Goal: Transaction & Acquisition: Download file/media

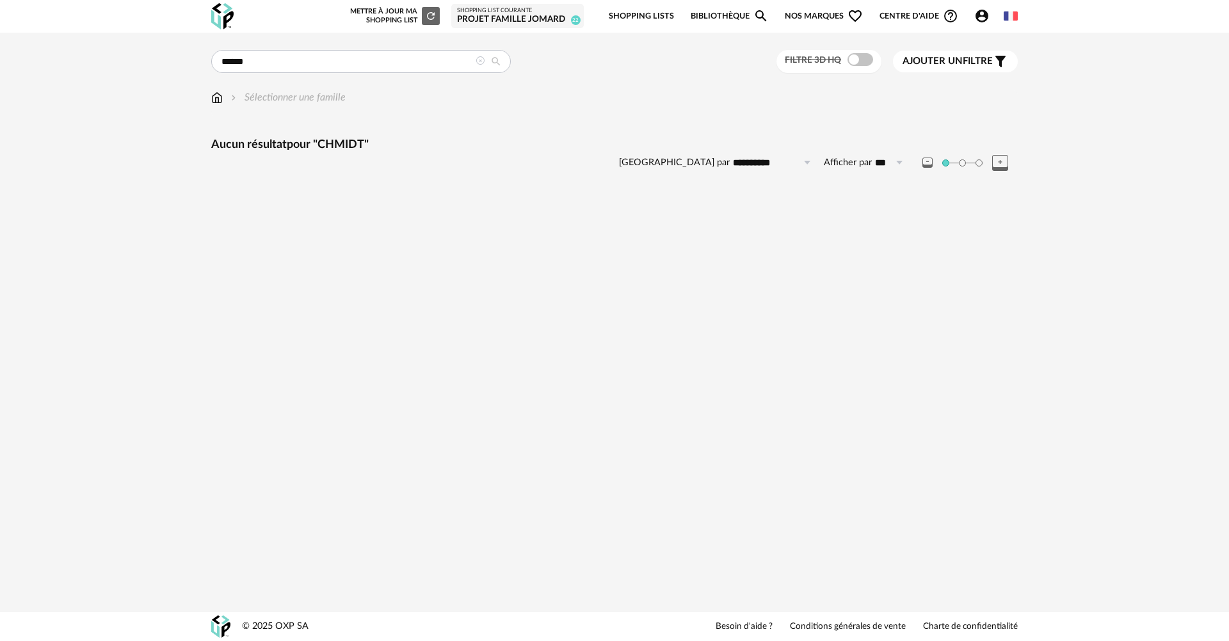
click at [224, 60] on input "******" at bounding box center [361, 61] width 300 height 23
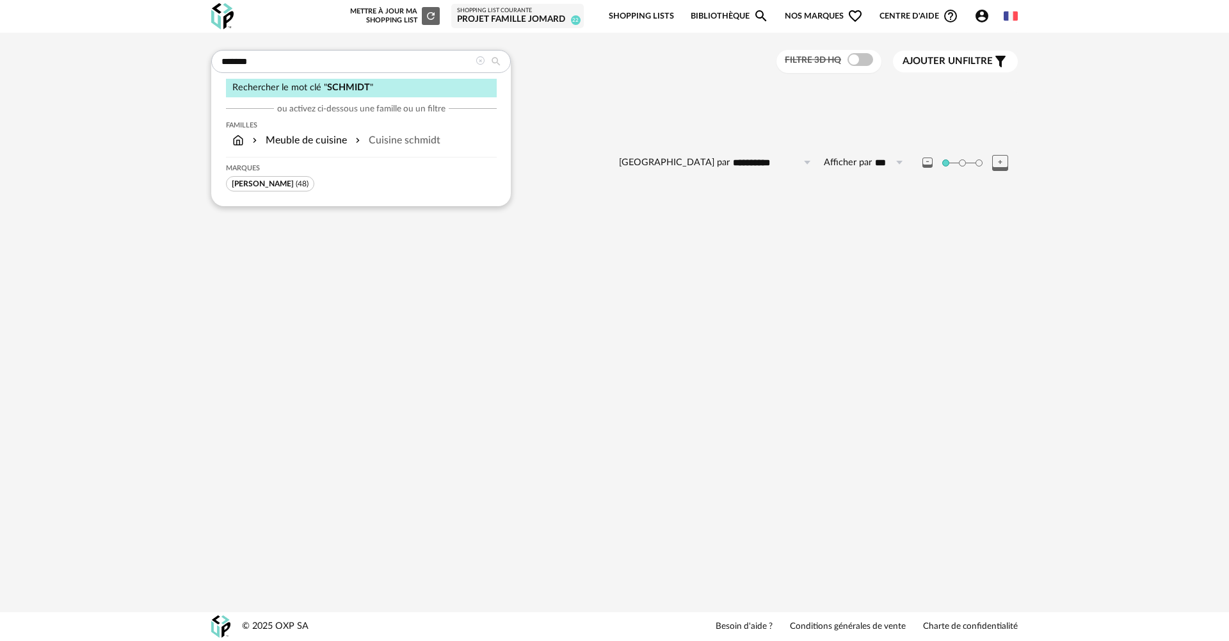
type input "*******"
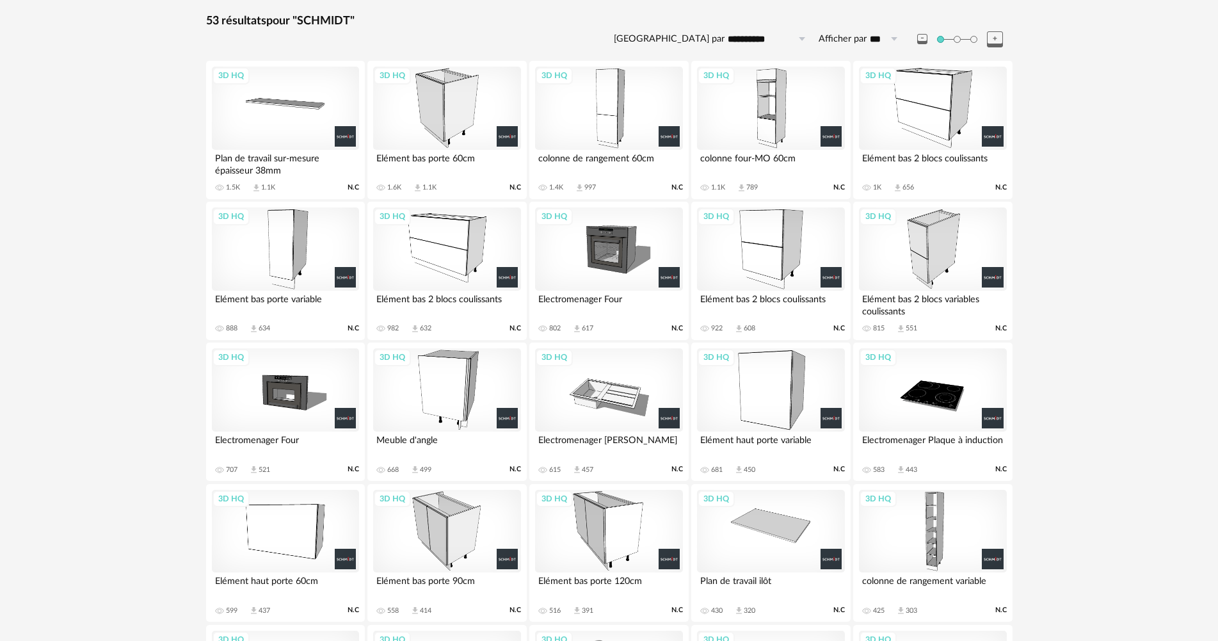
scroll to position [128, 0]
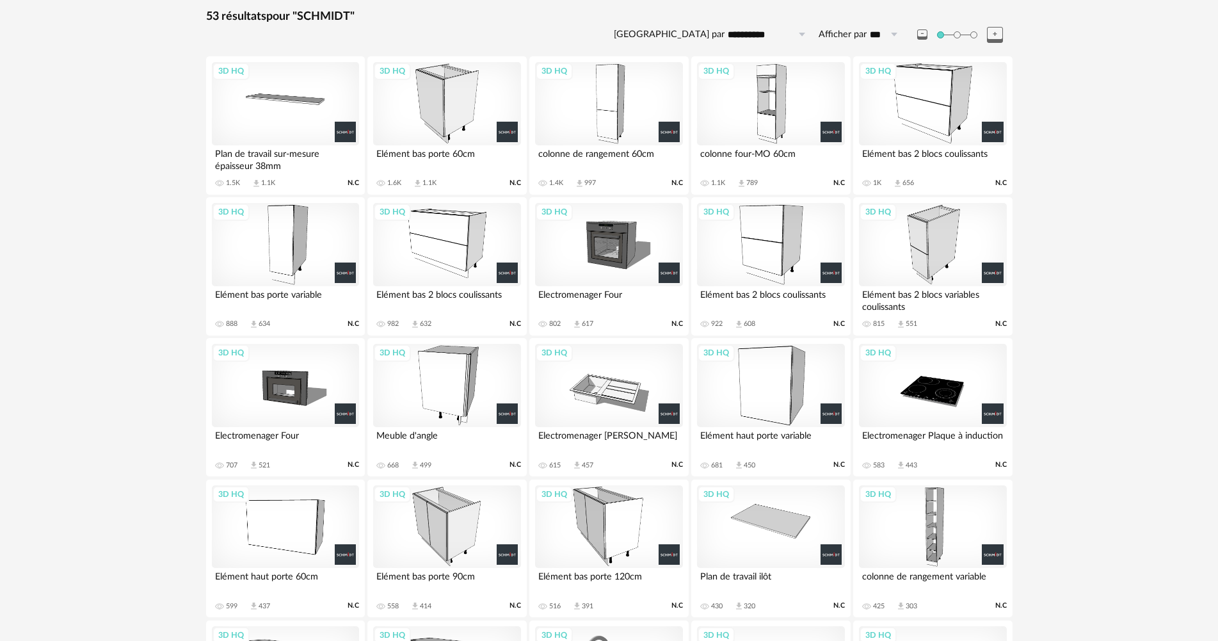
click at [949, 245] on div "3D HQ" at bounding box center [932, 244] width 147 height 83
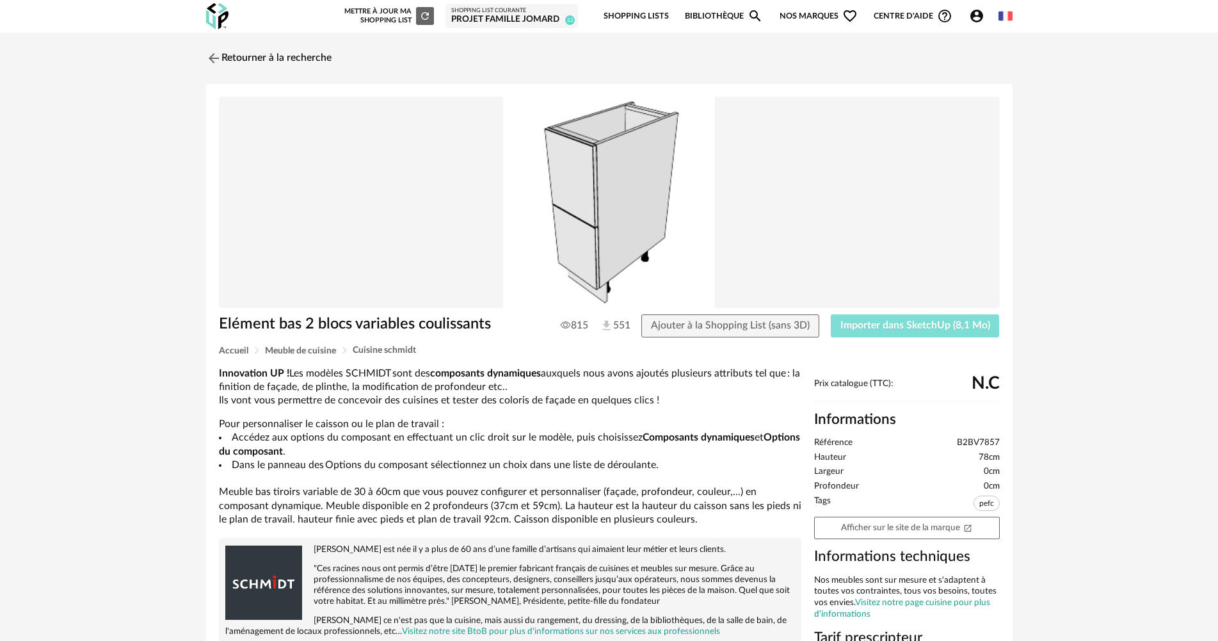
click at [942, 320] on span "Importer dans SketchUp (8,1 Mo)" at bounding box center [915, 325] width 150 height 10
click at [209, 53] on img at bounding box center [212, 58] width 19 height 19
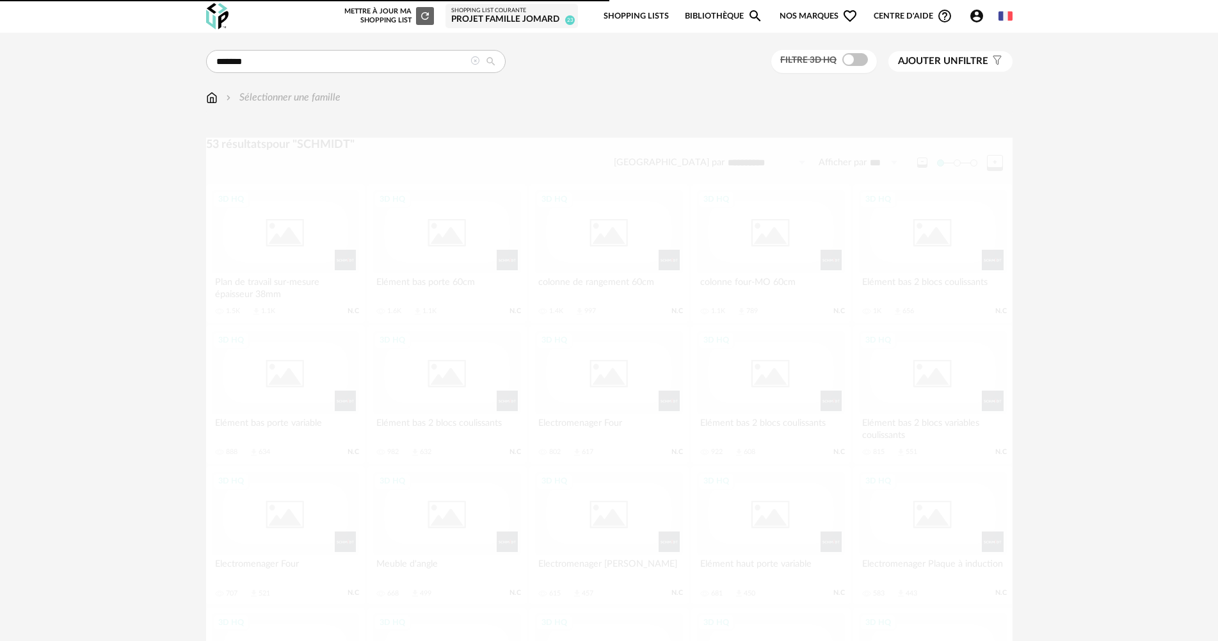
scroll to position [128, 0]
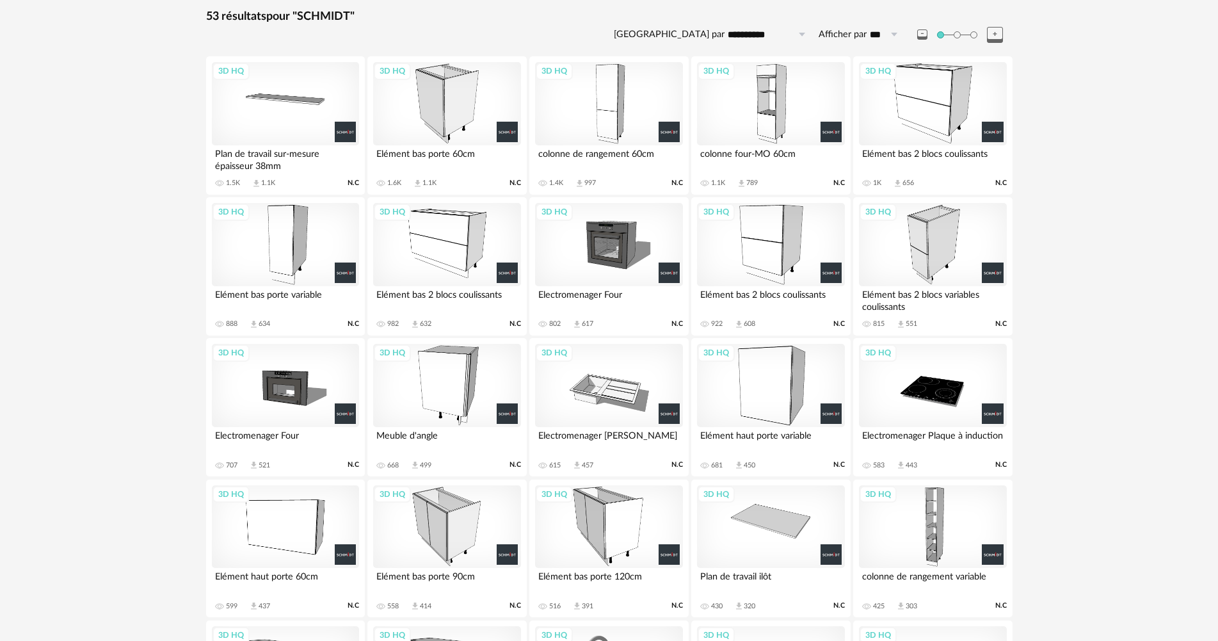
click at [280, 253] on div "3D HQ" at bounding box center [285, 244] width 147 height 83
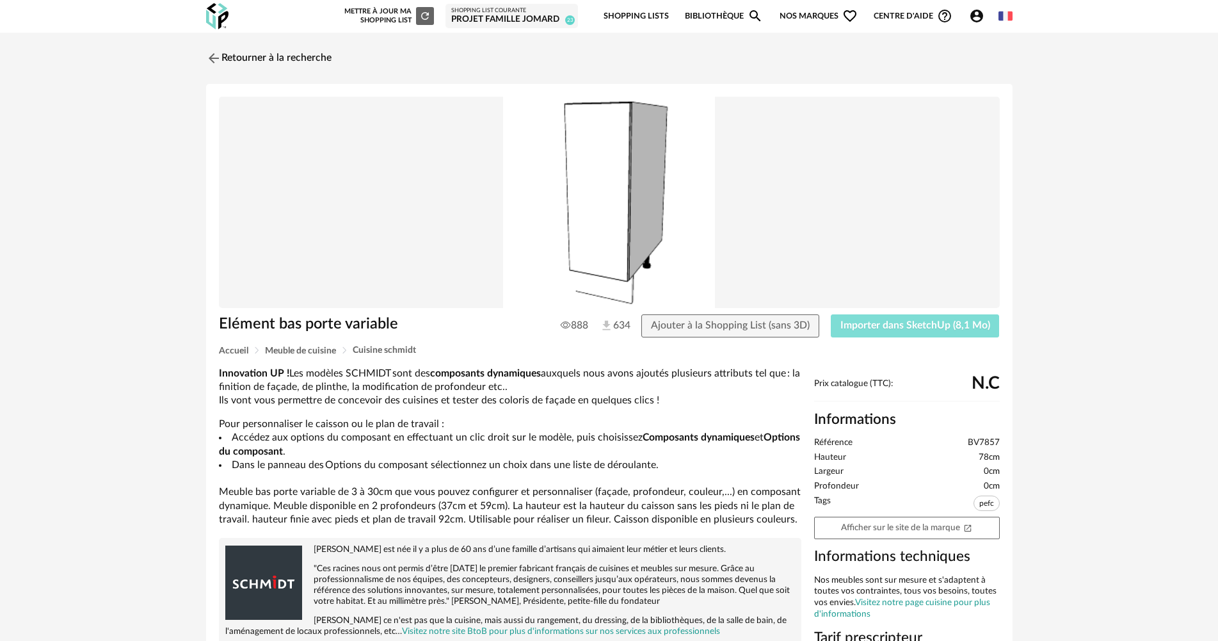
click at [899, 330] on span "Importer dans SketchUp (8,1 Mo)" at bounding box center [915, 325] width 150 height 10
click at [217, 58] on img at bounding box center [212, 58] width 19 height 19
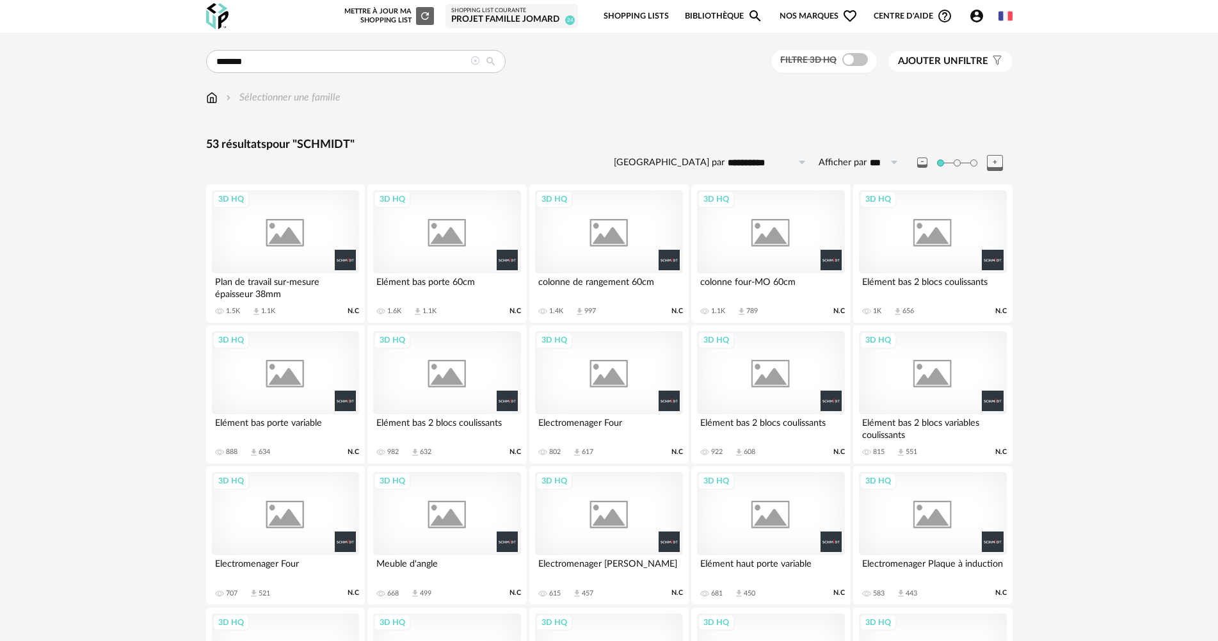
scroll to position [128, 0]
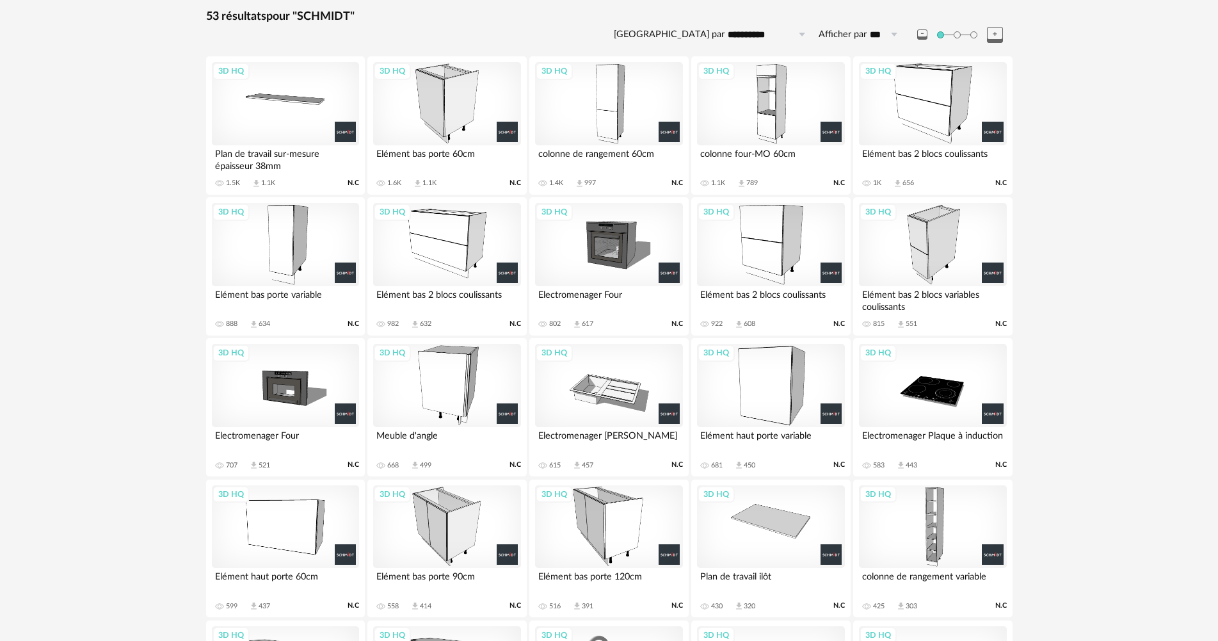
click at [472, 122] on div "3D HQ" at bounding box center [446, 103] width 147 height 83
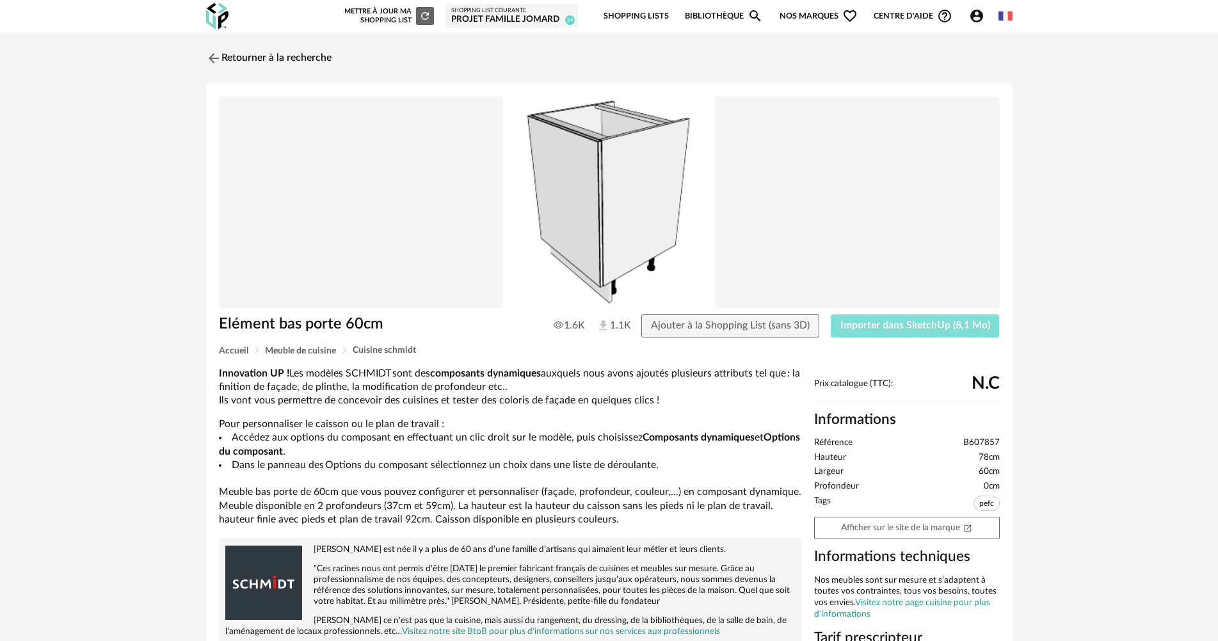
click at [895, 317] on button "Importer dans SketchUp (8,1 Mo)" at bounding box center [915, 325] width 169 height 23
